Goal: Transaction & Acquisition: Download file/media

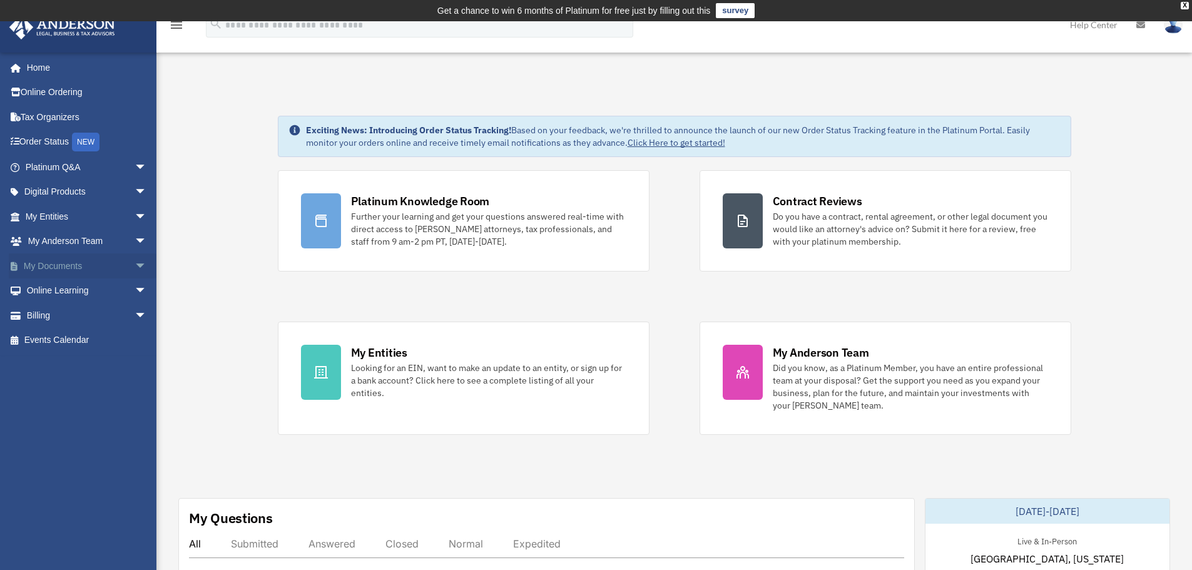
click at [135, 265] on span "arrow_drop_down" at bounding box center [147, 266] width 25 height 26
click at [66, 287] on link "Box" at bounding box center [92, 290] width 148 height 25
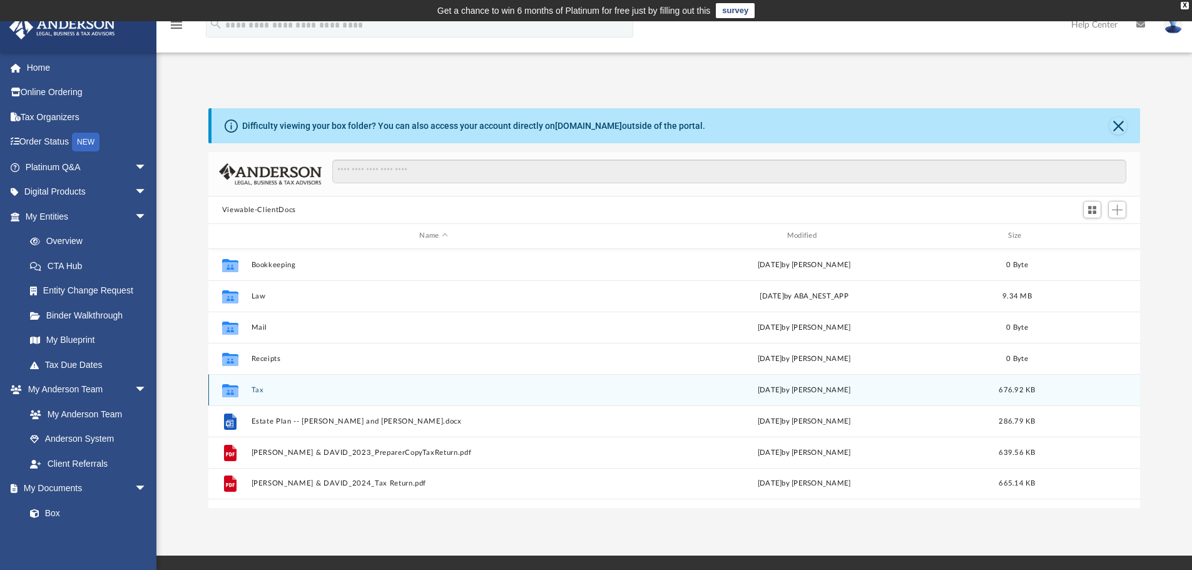
click at [265, 389] on button "Tax" at bounding box center [433, 390] width 365 height 8
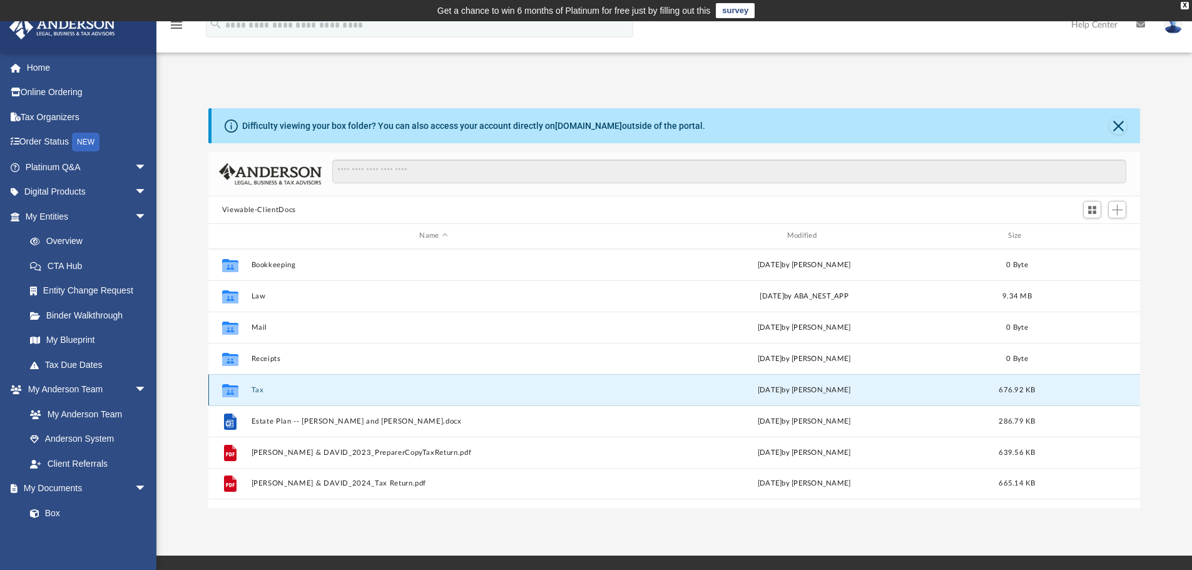
click at [265, 389] on button "Tax" at bounding box center [433, 390] width 365 height 8
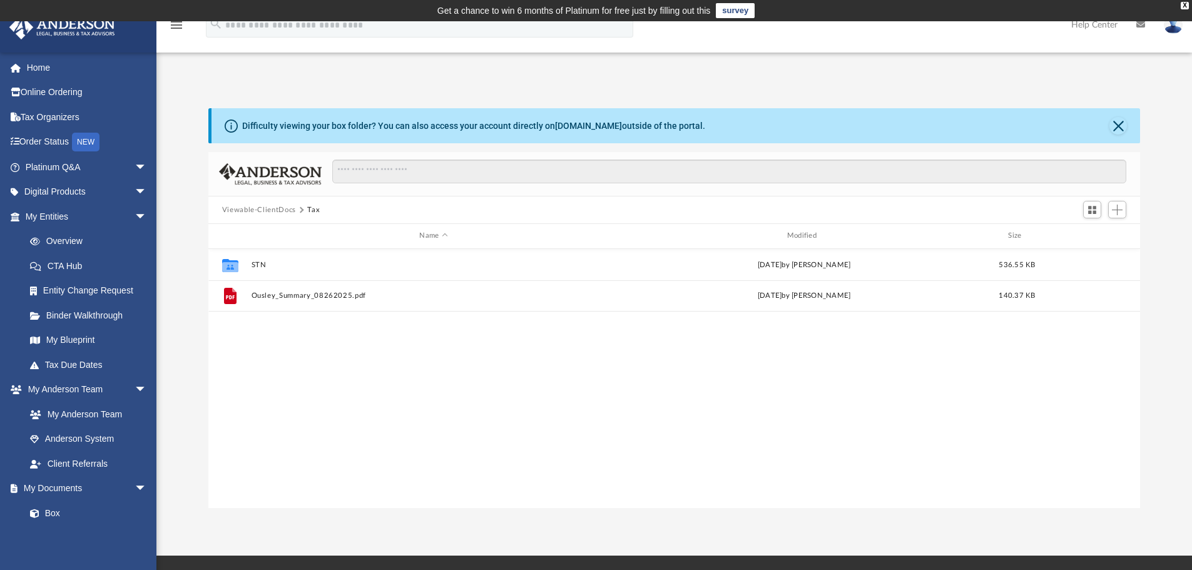
click at [252, 209] on button "Viewable-ClientDocs" at bounding box center [259, 210] width 74 height 11
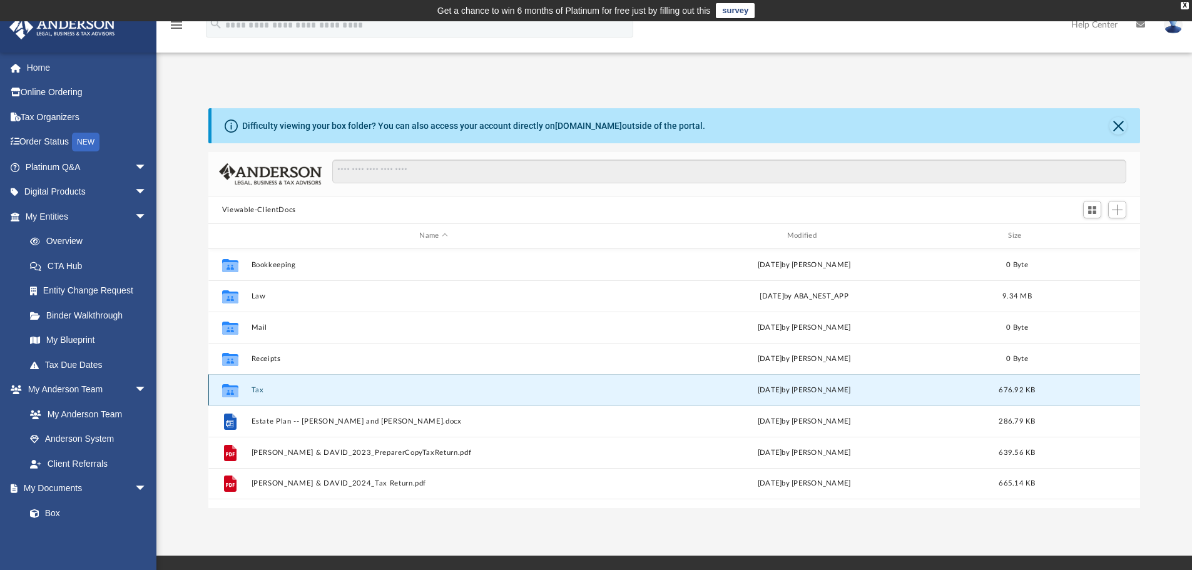
click at [253, 389] on button "Tax" at bounding box center [433, 390] width 365 height 8
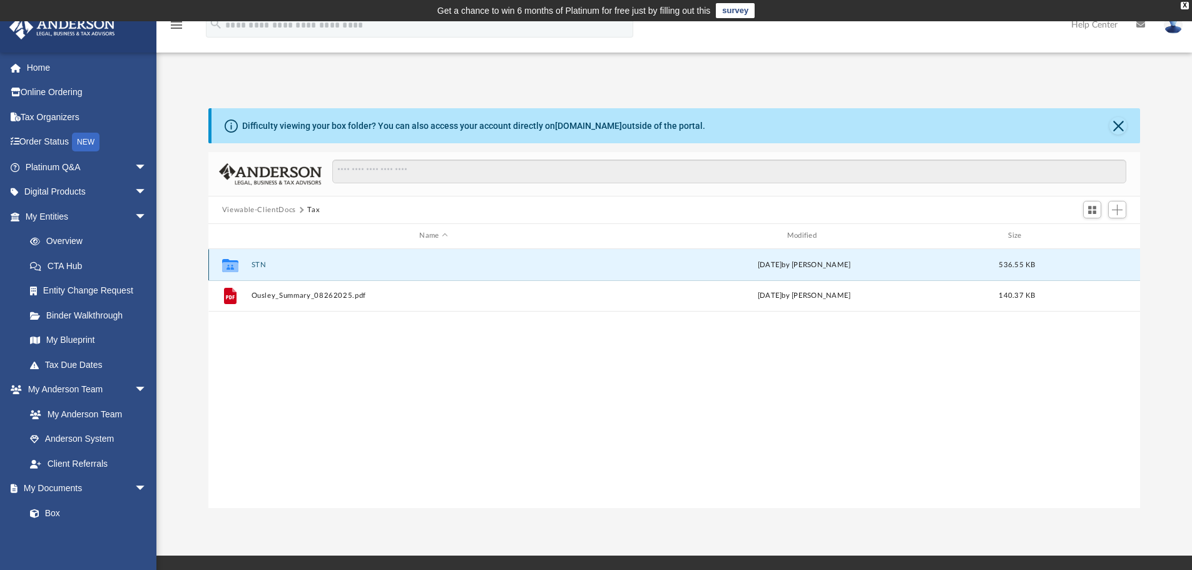
click at [268, 266] on button "STN" at bounding box center [433, 265] width 365 height 8
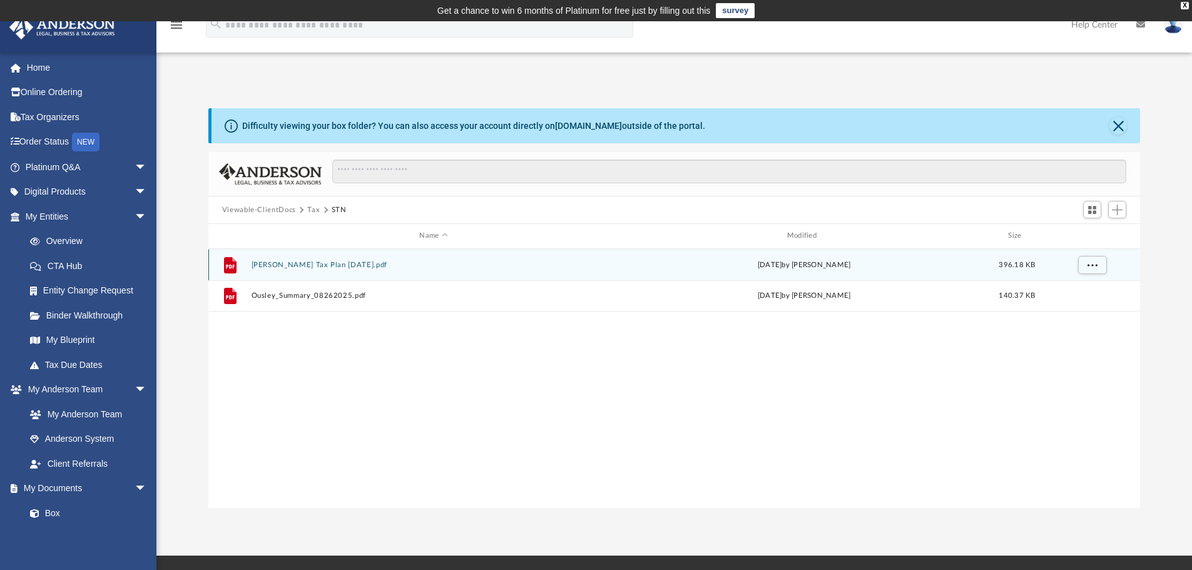
click at [290, 261] on button "Carrie Ousley Tax Plan 2025-09-16.pdf" at bounding box center [433, 265] width 365 height 8
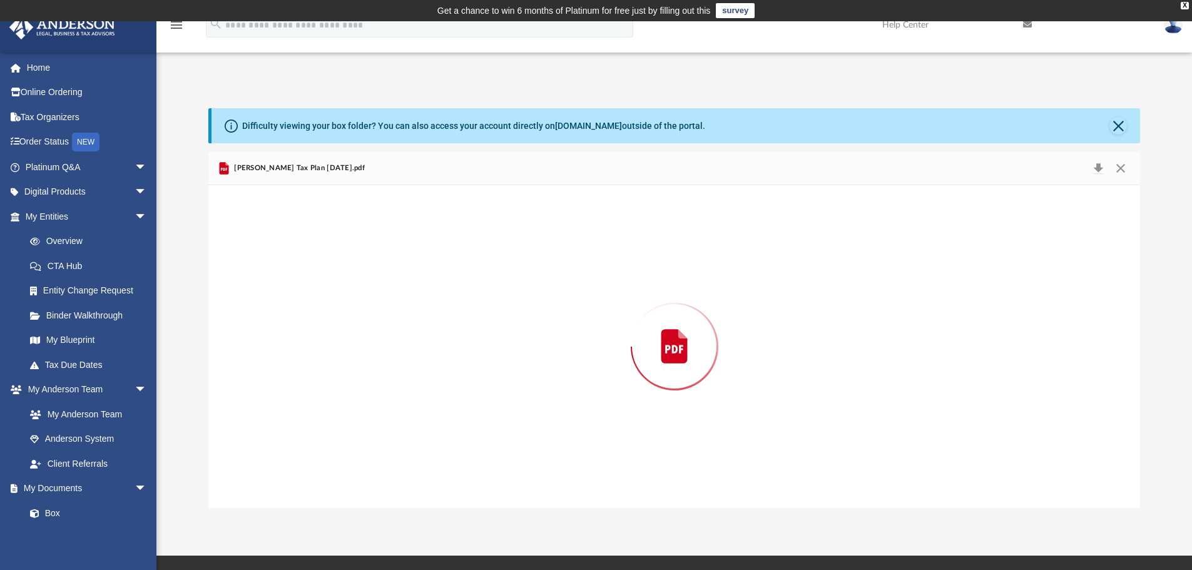
click at [290, 261] on div "Preview" at bounding box center [674, 346] width 932 height 323
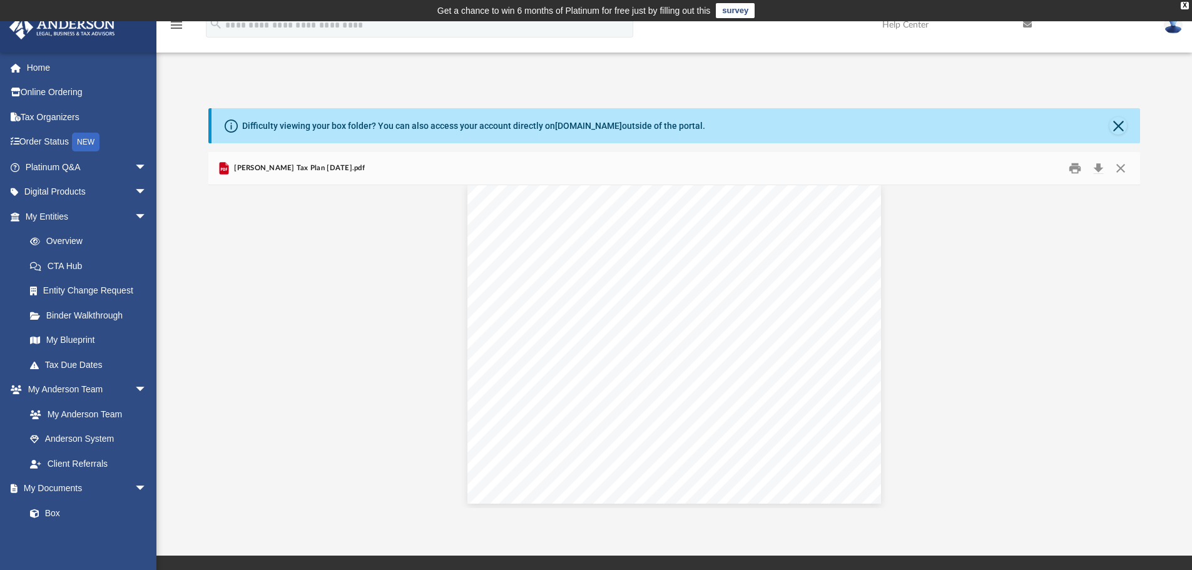
scroll to position [2002, 0]
click at [135, 485] on span "arrow_drop_down" at bounding box center [147, 489] width 25 height 26
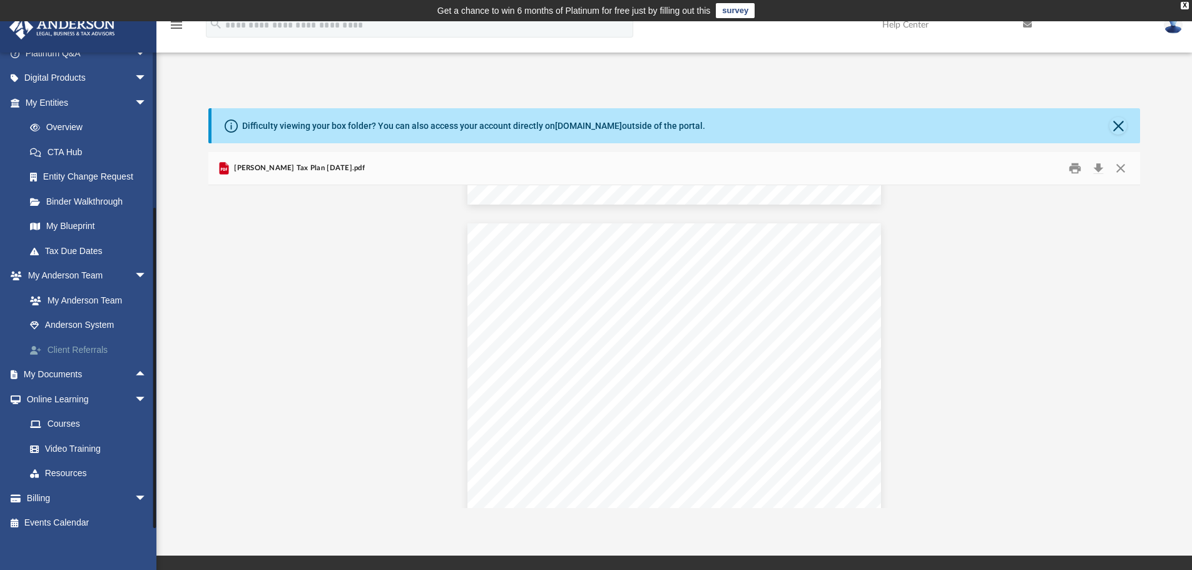
scroll to position [124, 0]
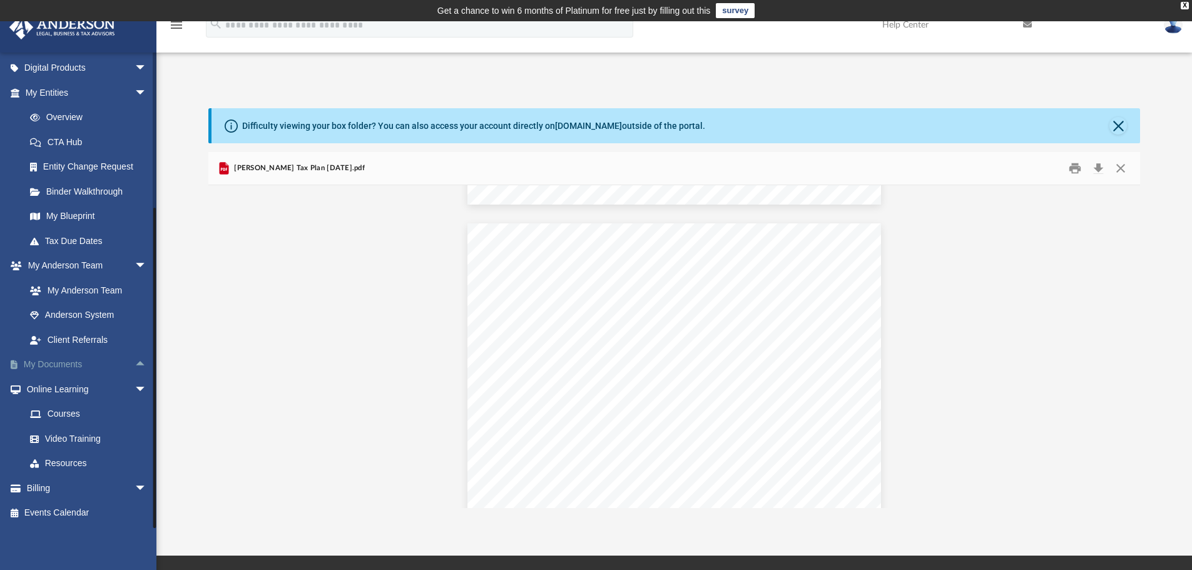
click at [135, 358] on span "arrow_drop_up" at bounding box center [147, 365] width 25 height 26
click at [73, 414] on link "Meeting Minutes" at bounding box center [92, 414] width 148 height 25
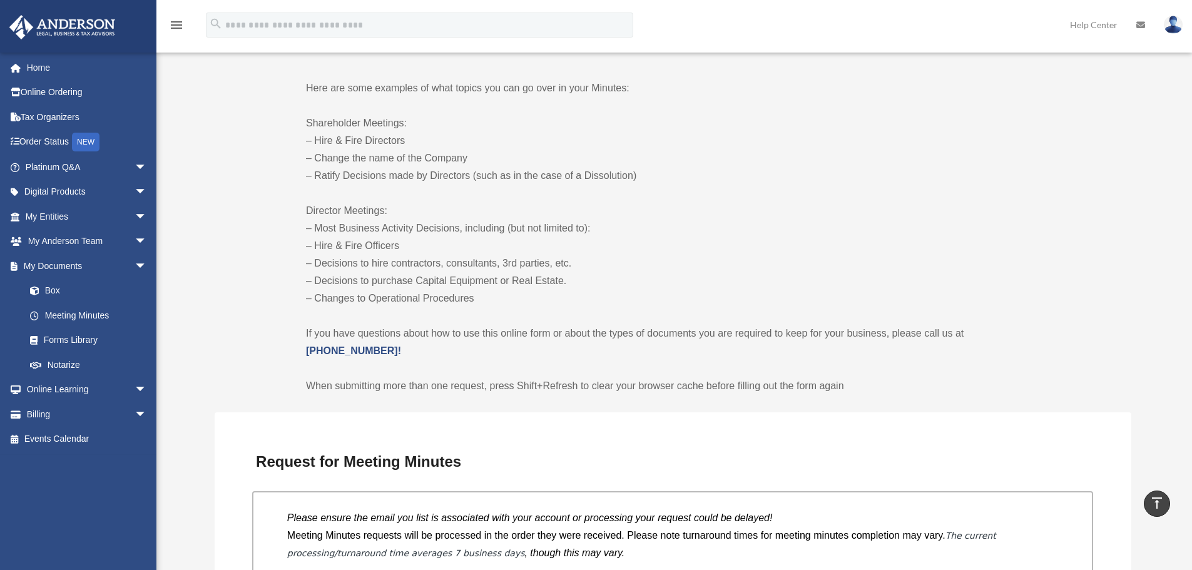
scroll to position [501, 0]
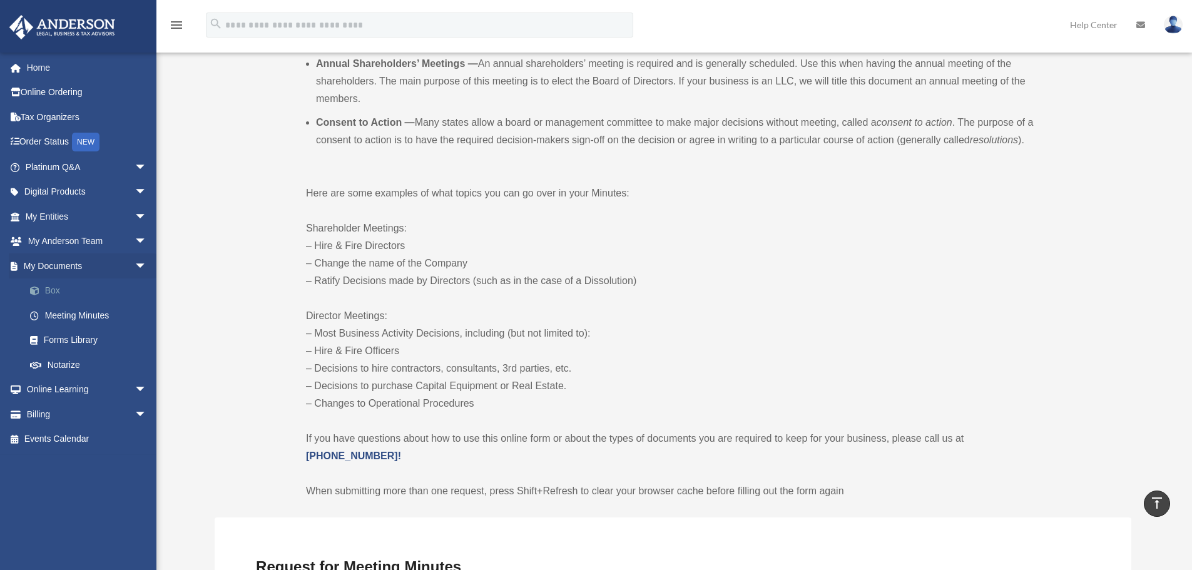
click at [55, 291] on link "Box" at bounding box center [92, 290] width 148 height 25
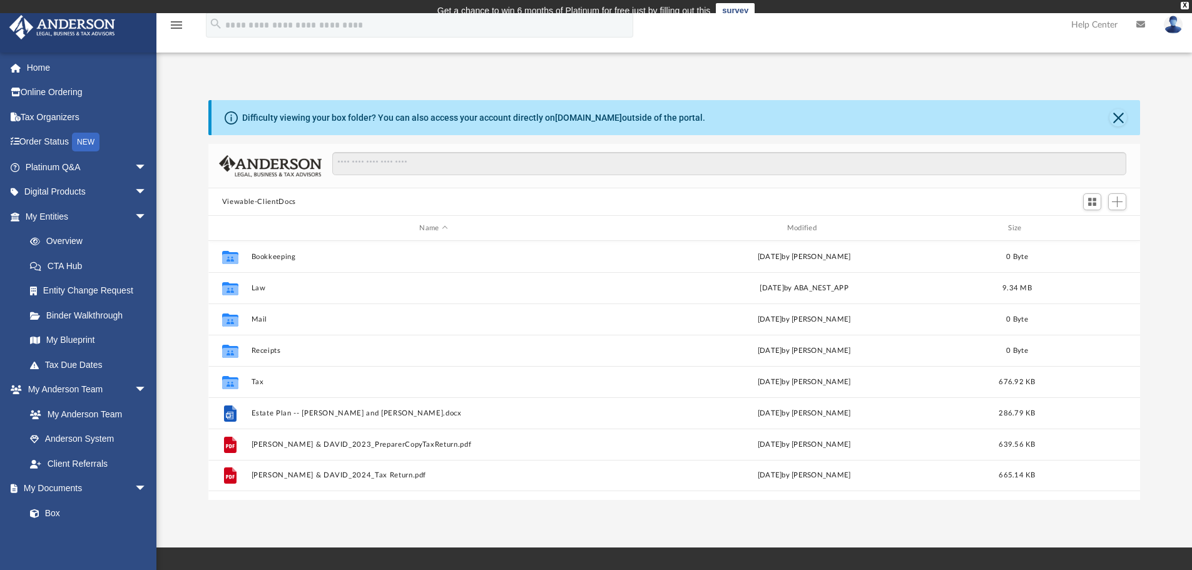
scroll to position [275, 922]
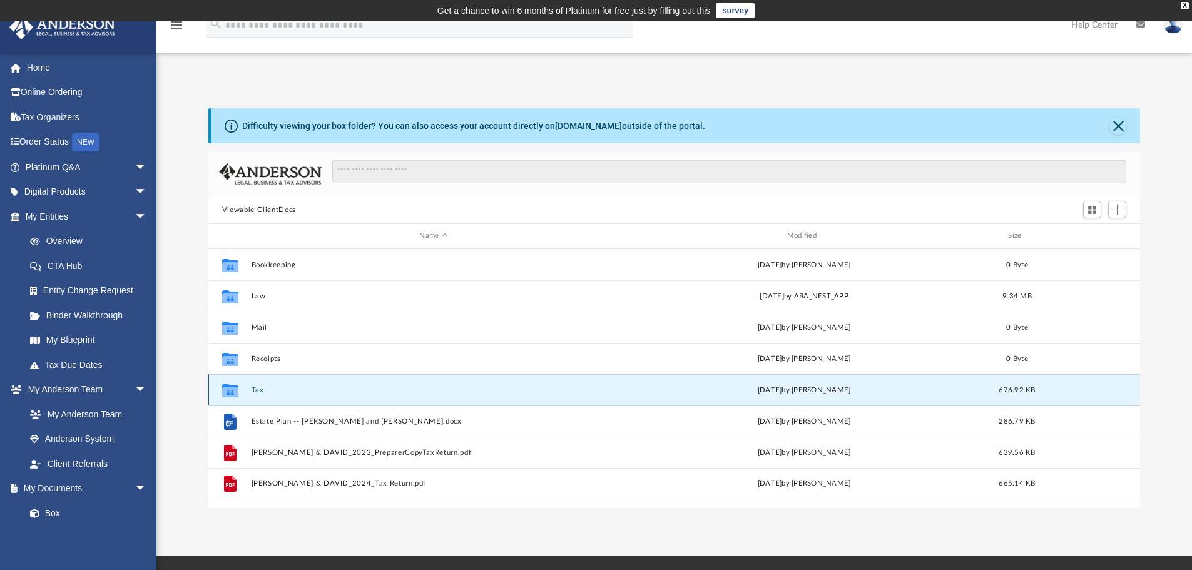
click at [283, 389] on button "Tax" at bounding box center [433, 390] width 365 height 8
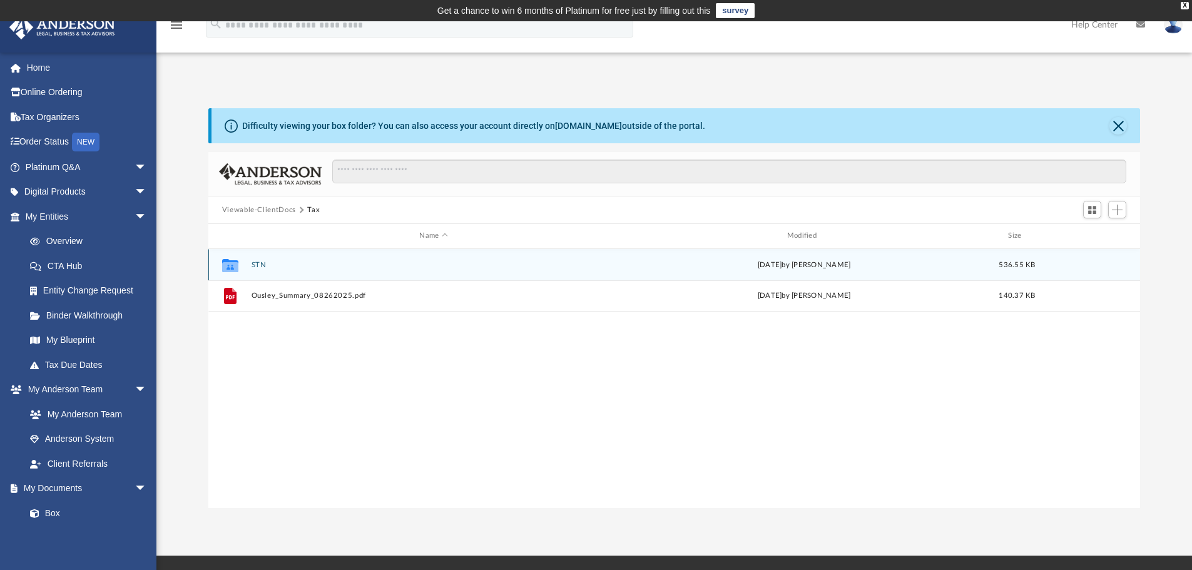
click at [275, 268] on button "STN" at bounding box center [433, 265] width 365 height 8
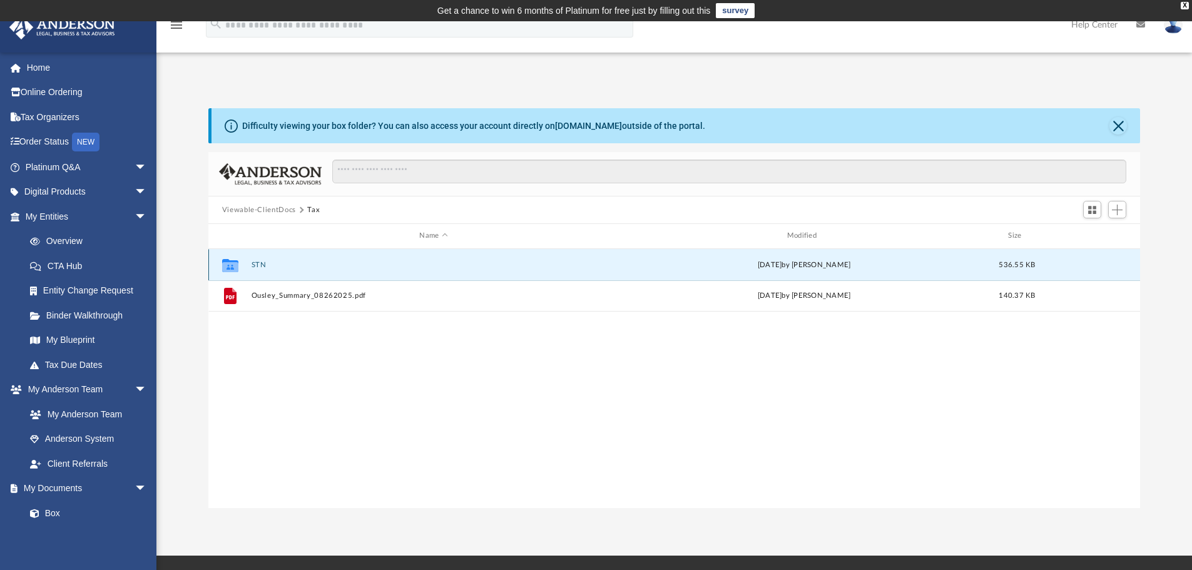
click at [275, 268] on button "STN" at bounding box center [433, 265] width 365 height 8
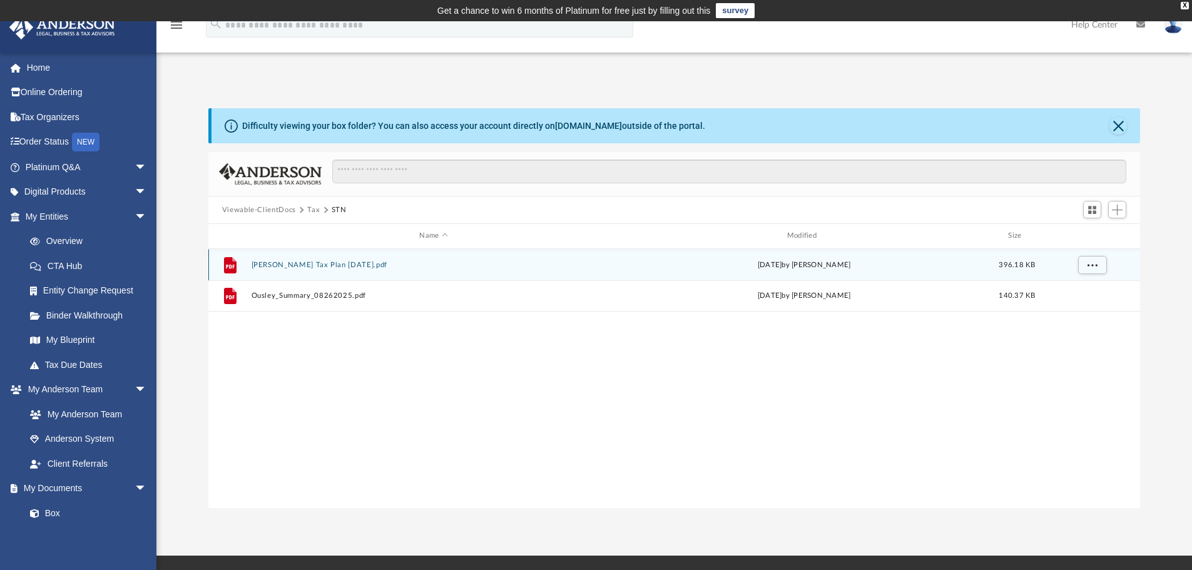
click at [298, 266] on button "Carrie Ousley Tax Plan 2025-09-16.pdf" at bounding box center [433, 265] width 365 height 8
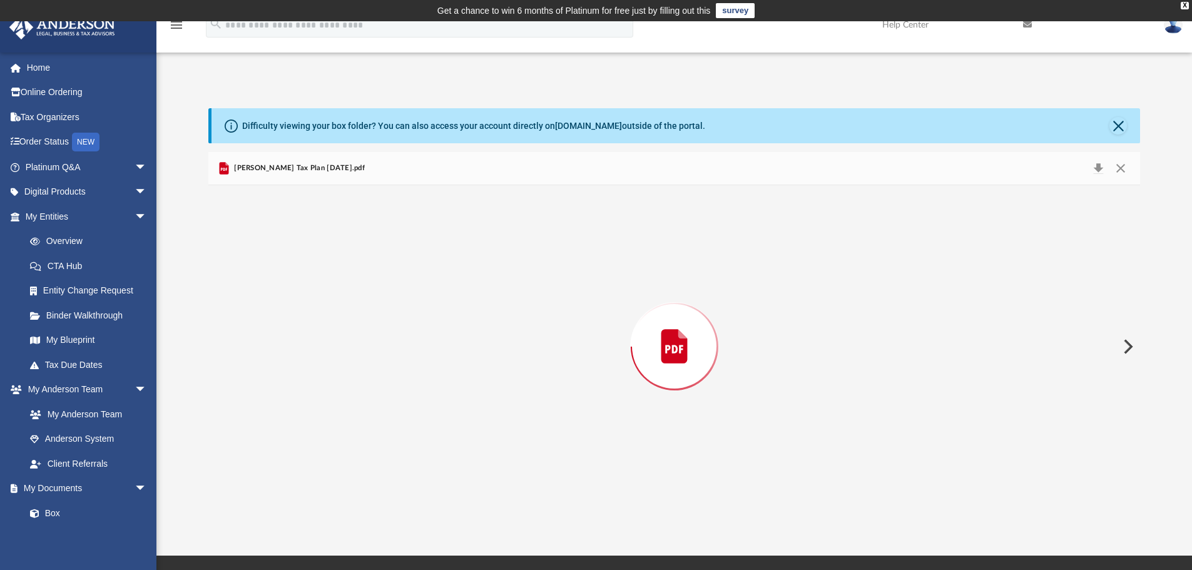
click at [298, 265] on div "Preview" at bounding box center [674, 346] width 932 height 323
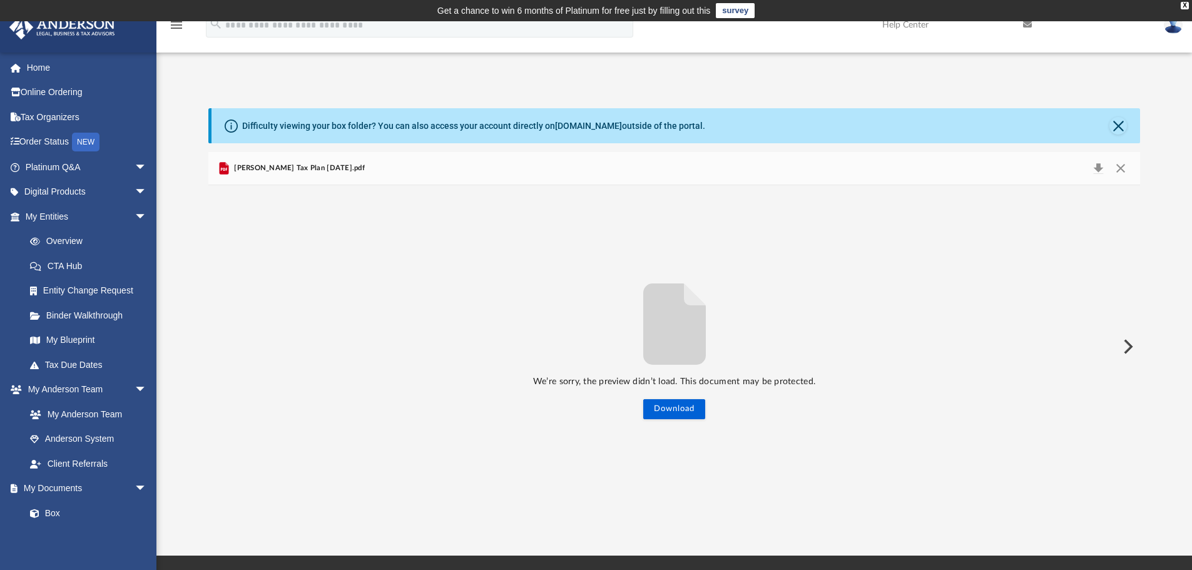
click at [284, 168] on span "Carrie Ousley Tax Plan 2025-09-16.pdf" at bounding box center [298, 168] width 133 height 11
click at [676, 404] on button "Download" at bounding box center [674, 409] width 62 height 20
